Goal: Task Accomplishment & Management: Manage account settings

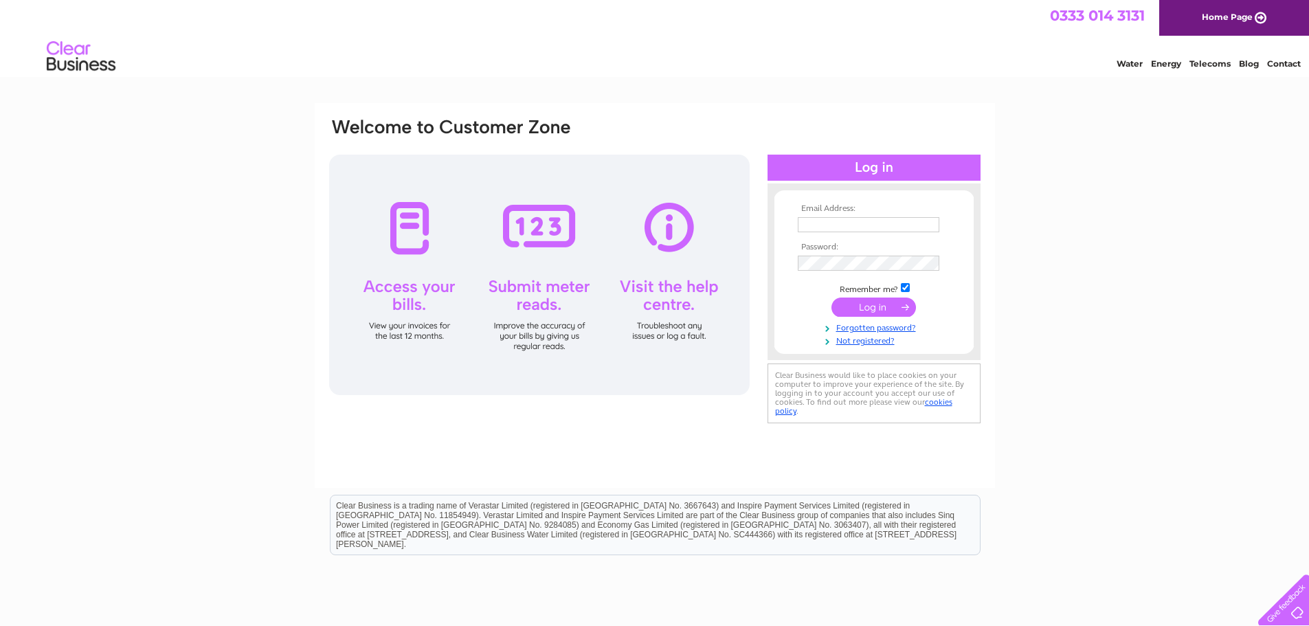
type input "TSHIRTS@BTCONNECT.COM"
click at [859, 300] on input "submit" at bounding box center [874, 307] width 85 height 19
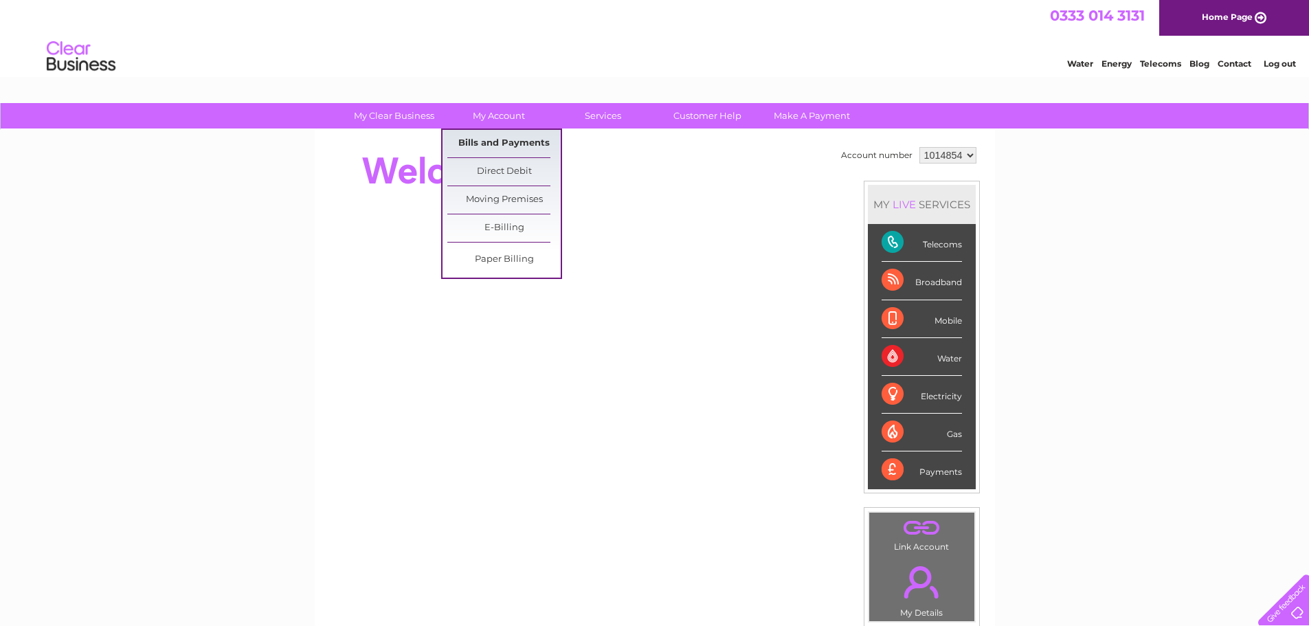
click at [502, 137] on link "Bills and Payments" at bounding box center [503, 143] width 113 height 27
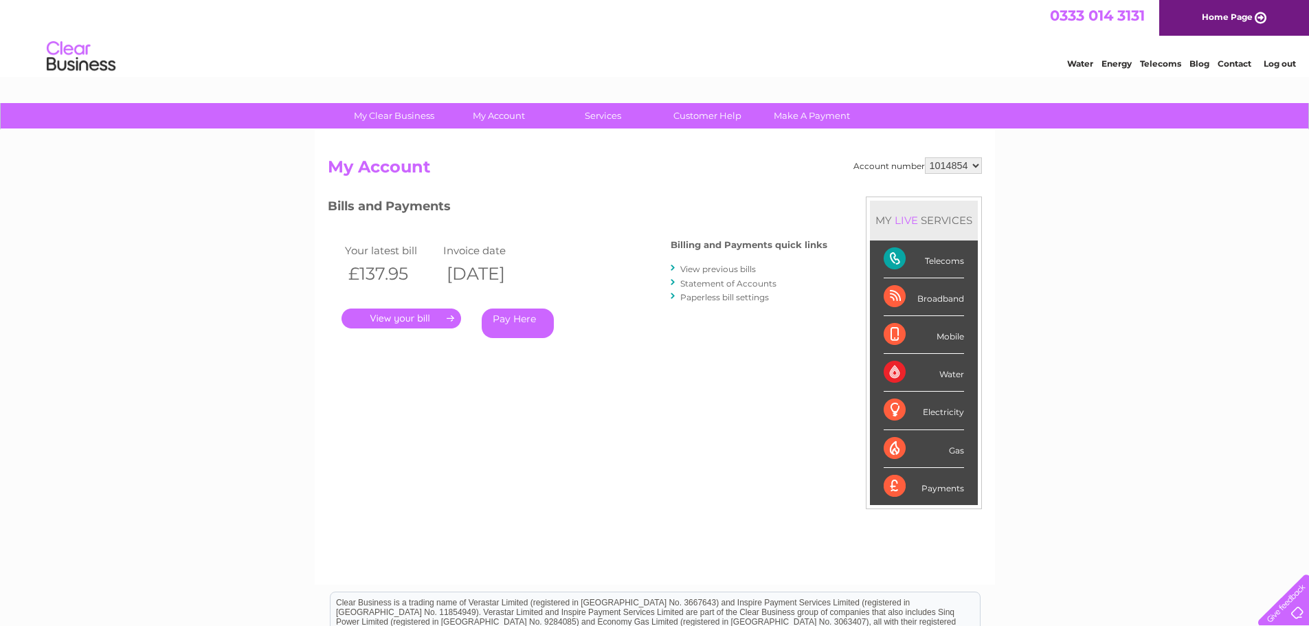
click at [415, 322] on link "." at bounding box center [402, 319] width 120 height 20
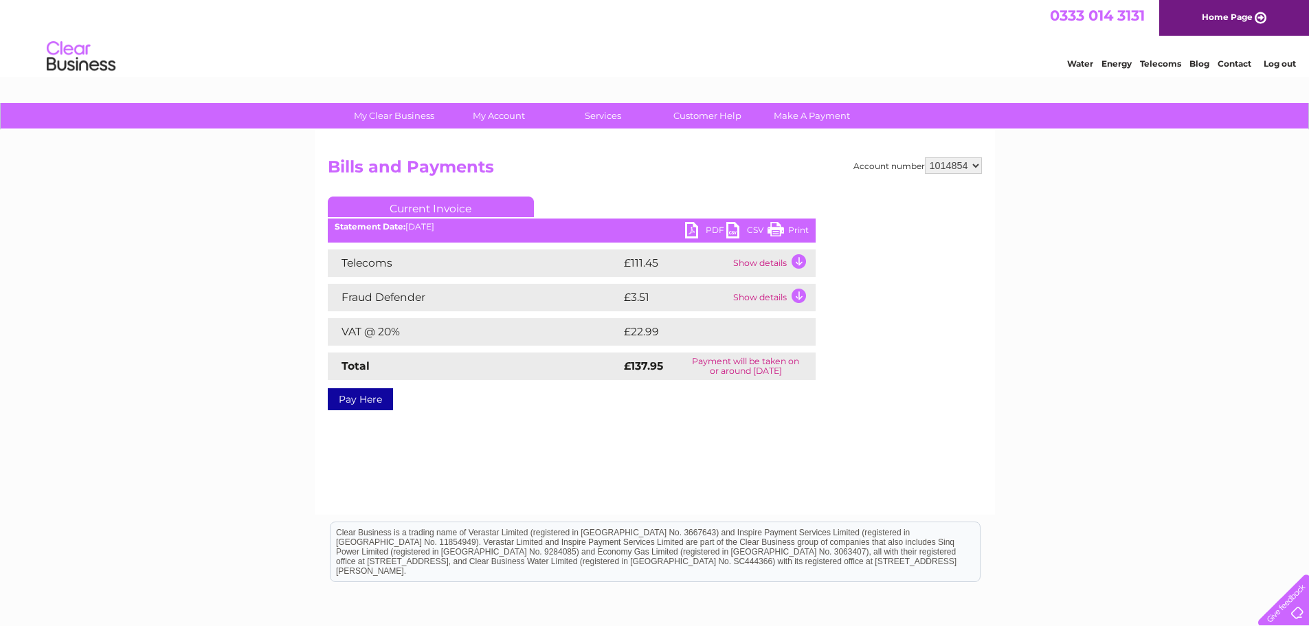
click at [687, 225] on link "PDF" at bounding box center [705, 232] width 41 height 20
